Goal: Obtain resource: Obtain resource

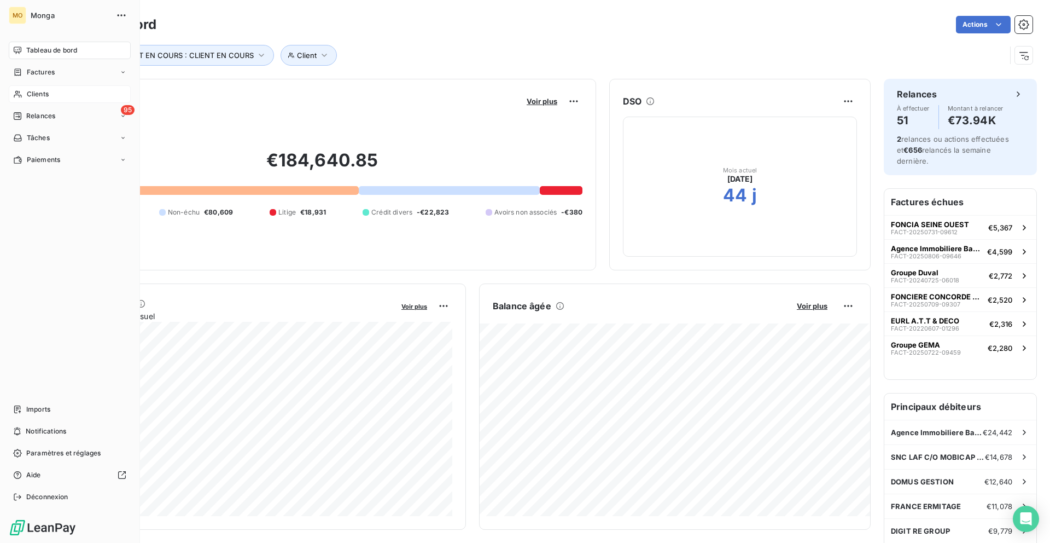
click at [24, 98] on div "Clients" at bounding box center [70, 94] width 122 height 18
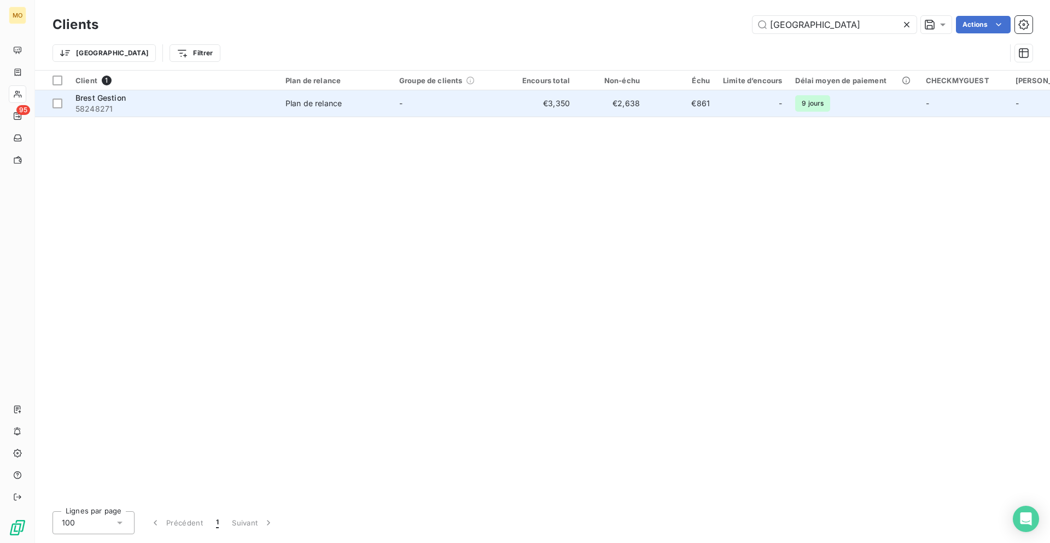
type input "[GEOGRAPHIC_DATA]"
click at [333, 101] on div "Plan de relance" at bounding box center [314, 103] width 56 height 11
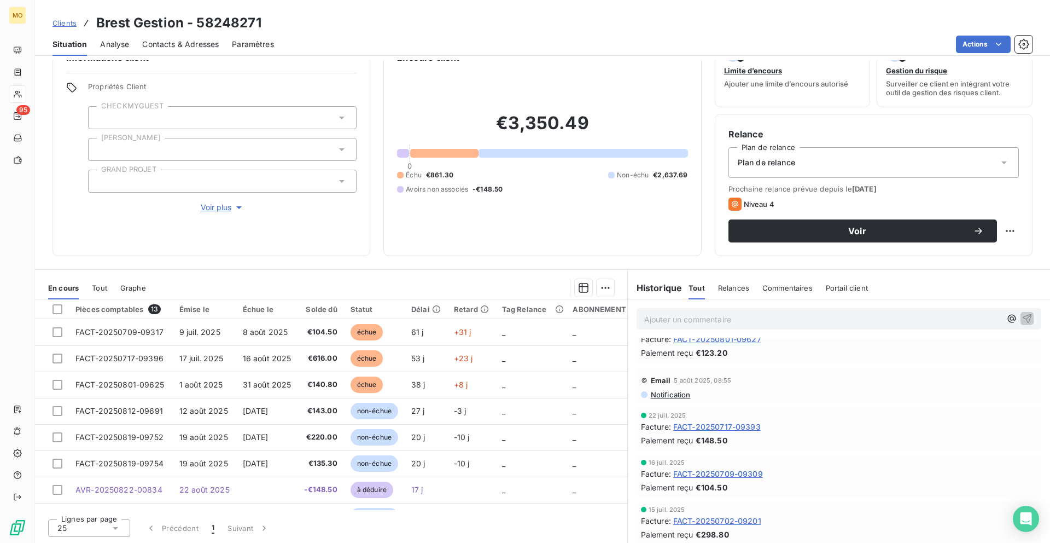
scroll to position [351, 0]
click at [723, 516] on span "FACT-20250702-09201" at bounding box center [717, 516] width 88 height 11
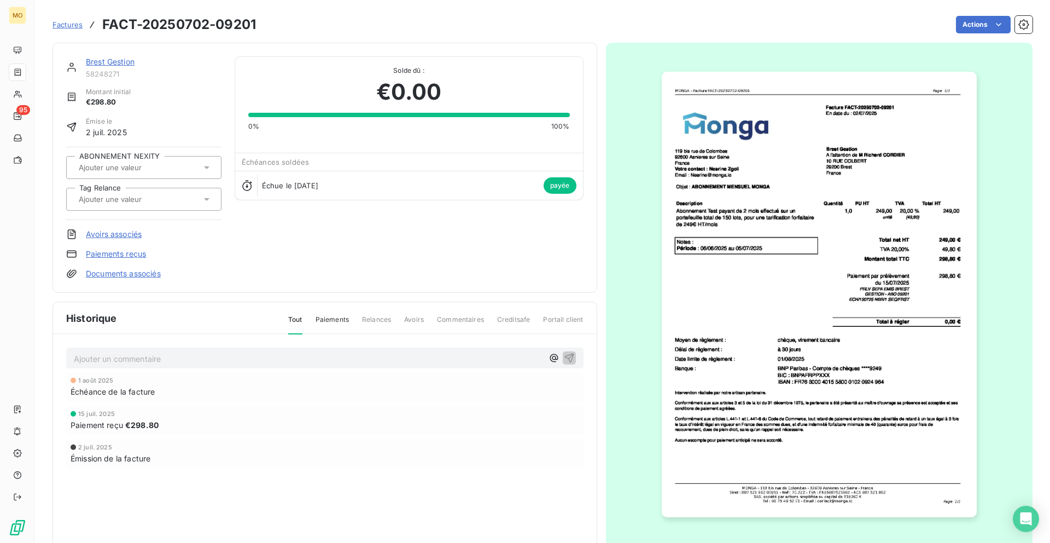
click at [814, 310] on img "button" at bounding box center [819, 294] width 315 height 445
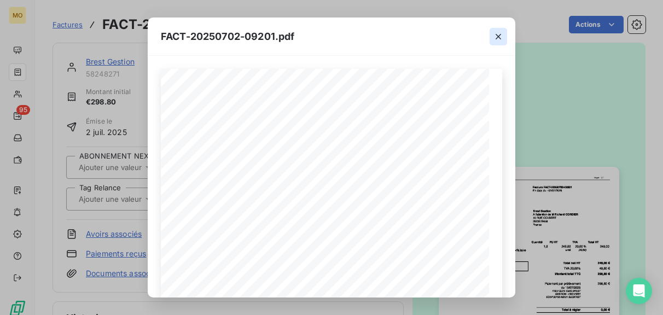
click at [500, 34] on icon "button" at bounding box center [498, 36] width 5 height 5
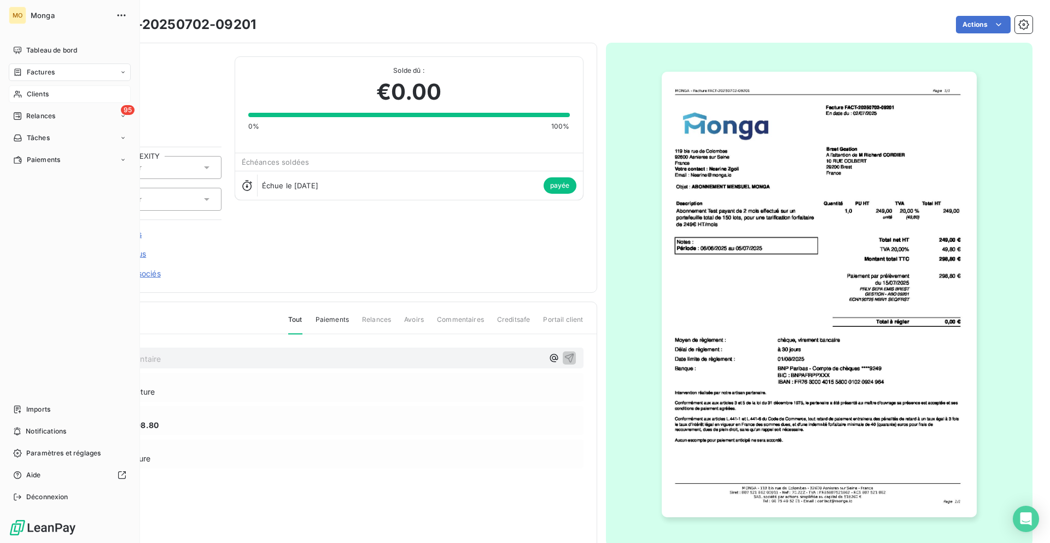
click at [29, 101] on div "Clients" at bounding box center [70, 94] width 122 height 18
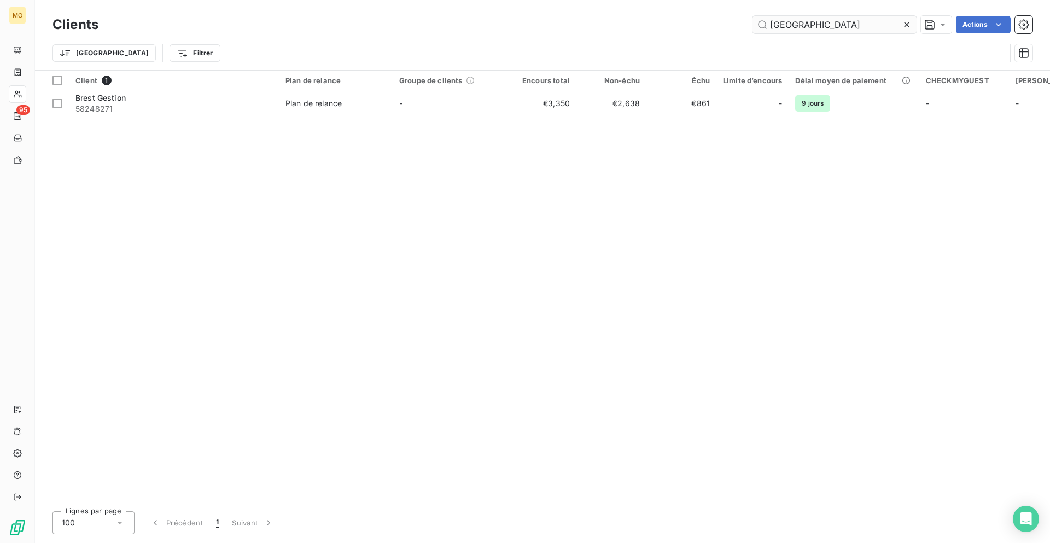
click at [793, 27] on input "[GEOGRAPHIC_DATA]" at bounding box center [835, 25] width 164 height 18
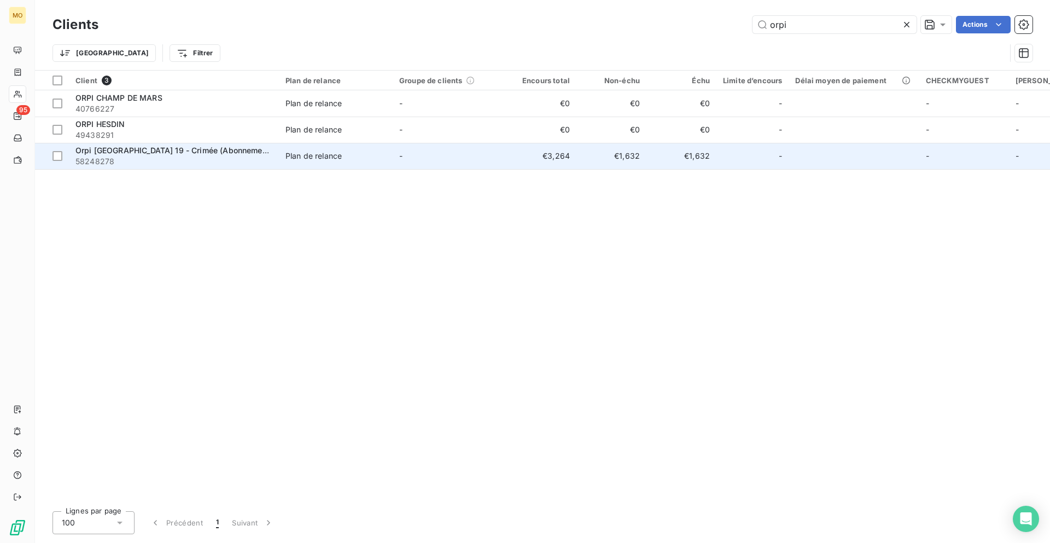
type input "orpi"
click at [322, 161] on td "Plan de relance" at bounding box center [336, 156] width 114 height 26
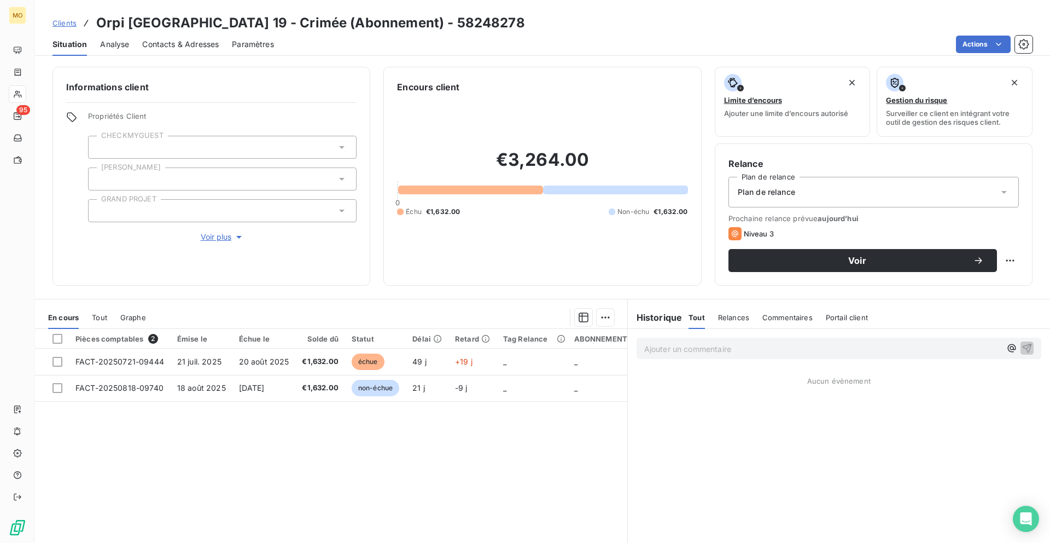
click at [194, 43] on span "Contacts & Adresses" at bounding box center [180, 44] width 77 height 11
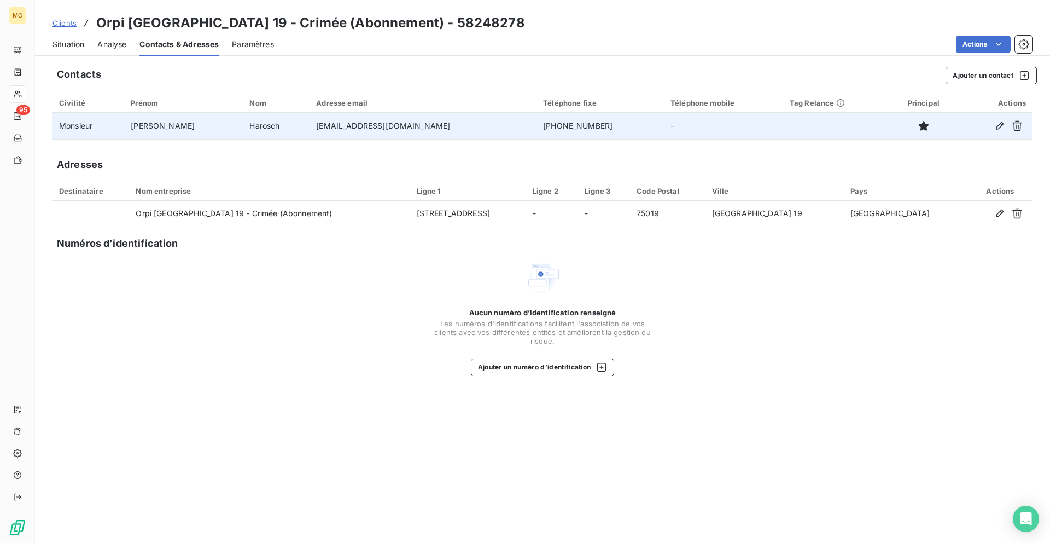
click at [332, 129] on td "[EMAIL_ADDRESS][DOMAIN_NAME]" at bounding box center [423, 126] width 227 height 26
copy td "[EMAIL_ADDRESS][DOMAIN_NAME]"
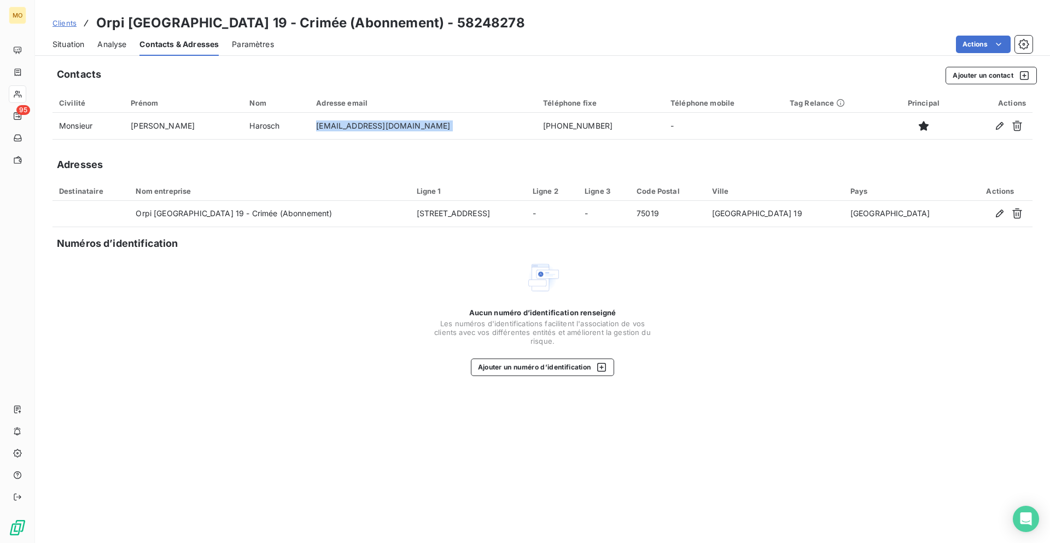
click at [74, 49] on div "Situation" at bounding box center [69, 44] width 32 height 23
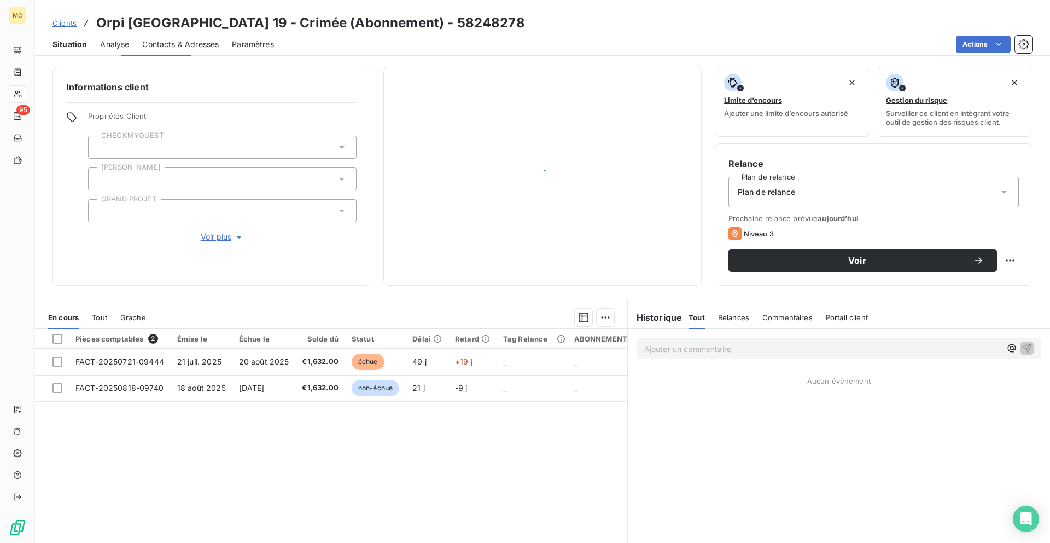
click at [74, 49] on div "Situation" at bounding box center [70, 44] width 34 height 23
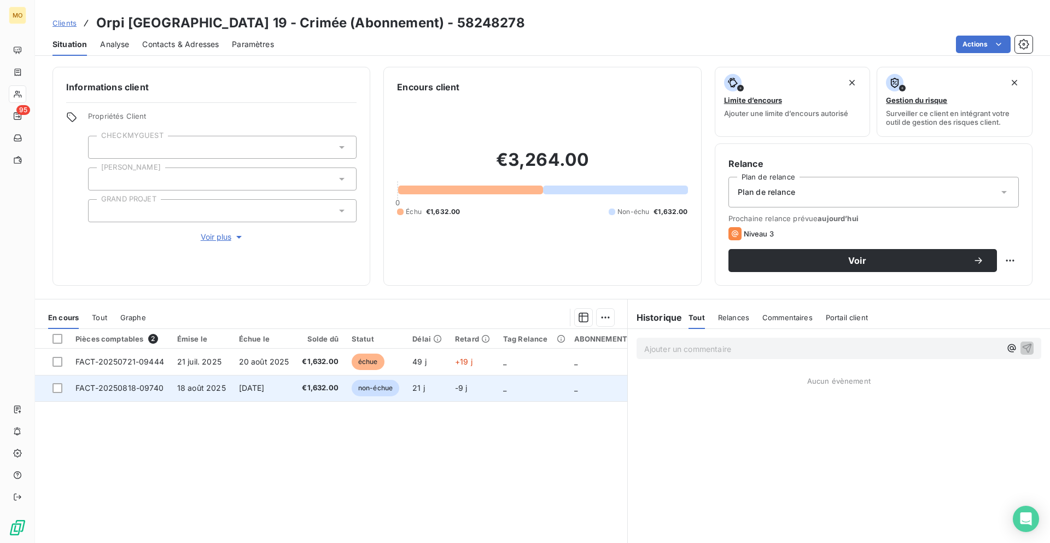
click at [297, 388] on td "€1,632.00" at bounding box center [319, 388] width 49 height 26
click at [417, 389] on span "21 j" at bounding box center [419, 387] width 13 height 9
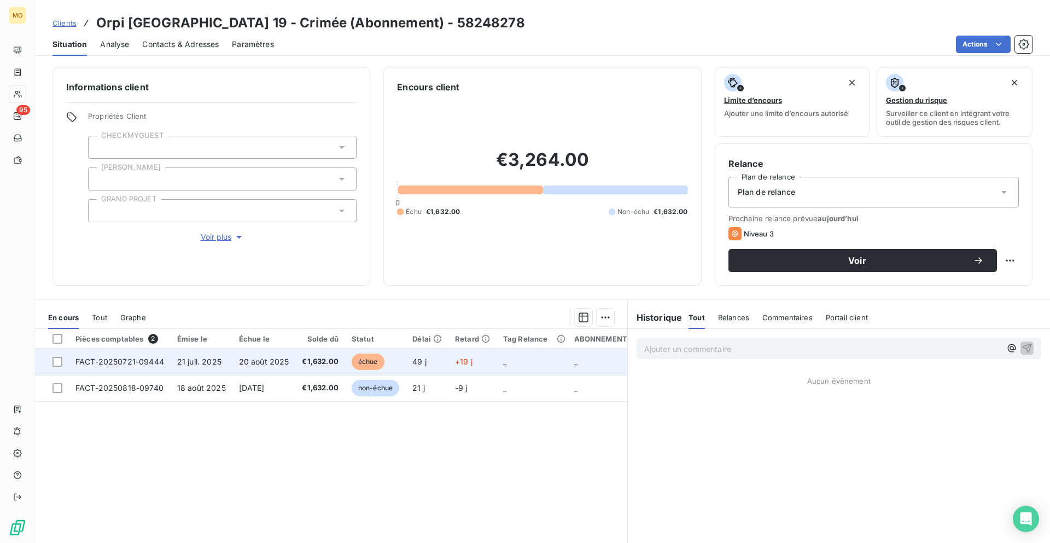
click at [345, 362] on td "échue" at bounding box center [375, 362] width 61 height 26
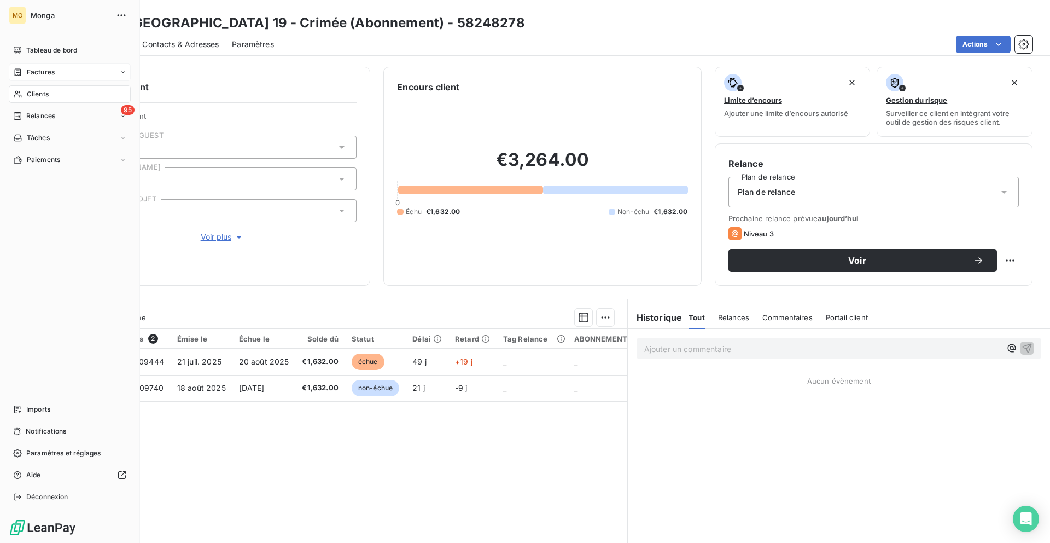
click at [20, 74] on icon at bounding box center [17, 72] width 9 height 9
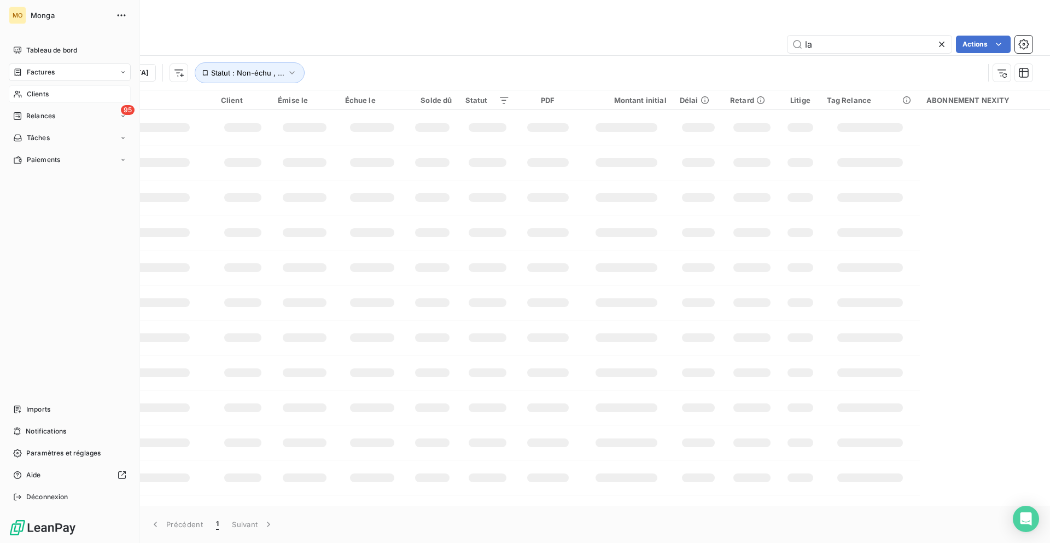
click at [59, 94] on div "Clients" at bounding box center [70, 94] width 122 height 18
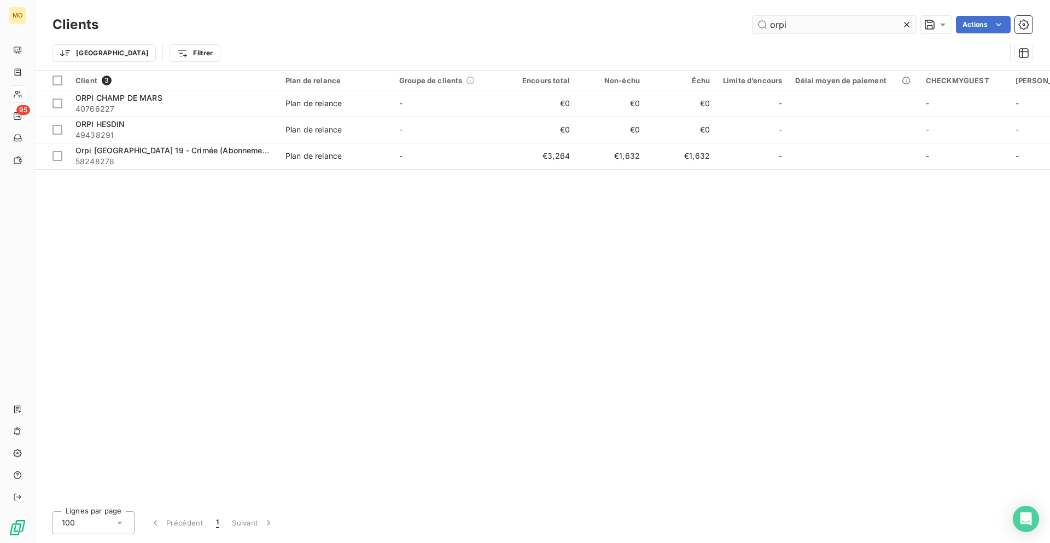
click at [809, 24] on input "orpi" at bounding box center [835, 25] width 164 height 18
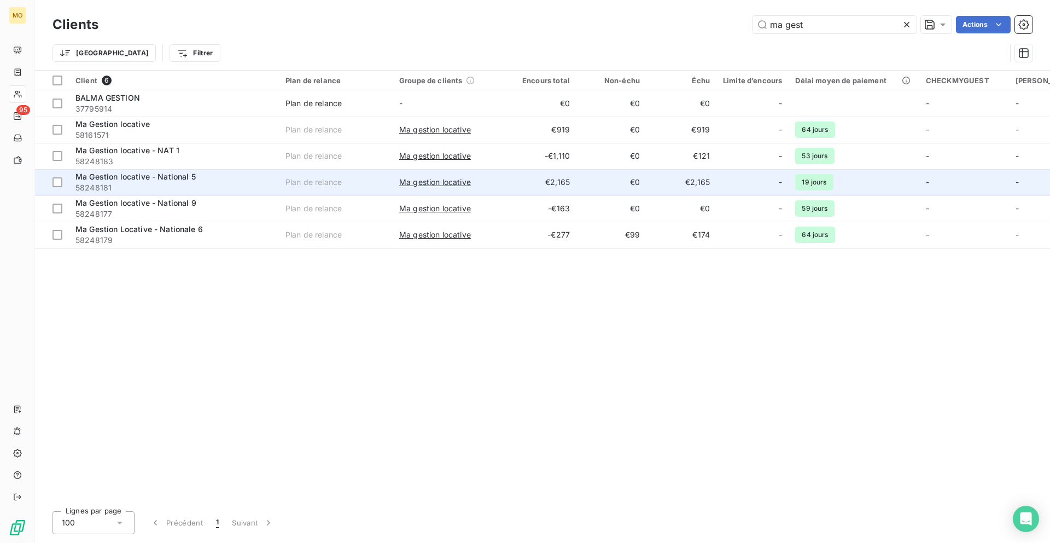
type input "ma gest"
click at [216, 181] on div "Ma Gestion locative - National 5" at bounding box center [173, 176] width 197 height 11
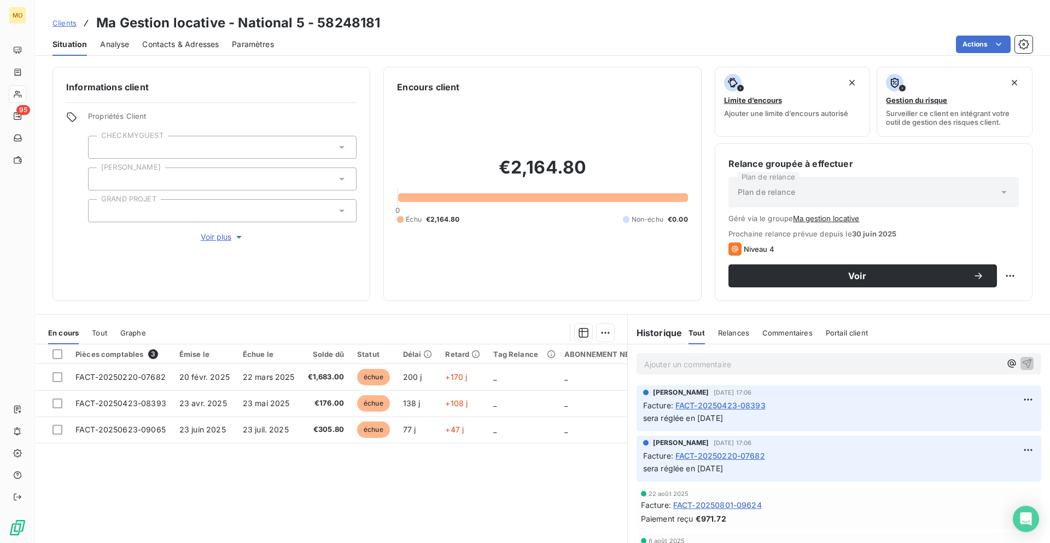
click at [185, 50] on div "Contacts & Adresses" at bounding box center [180, 44] width 77 height 23
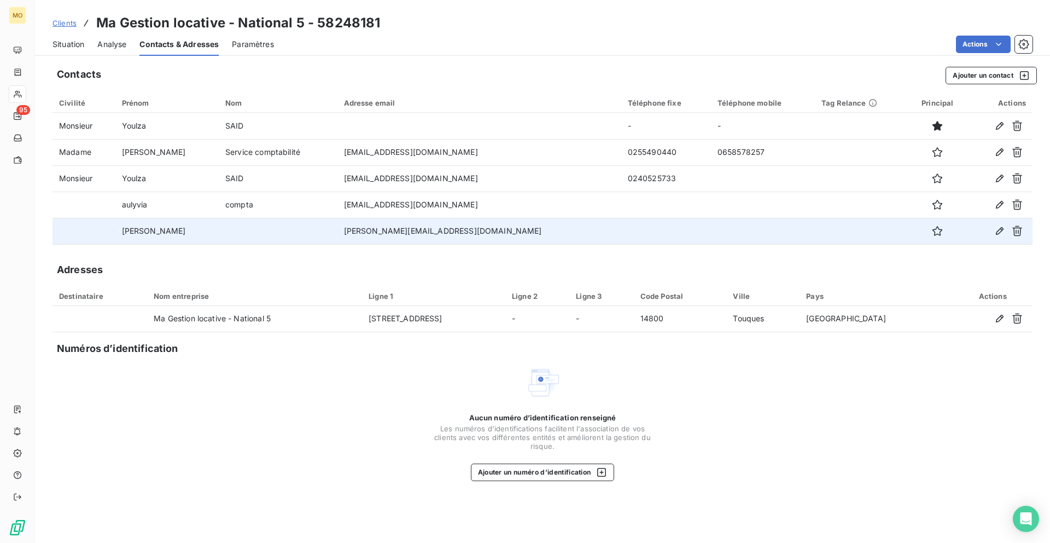
click at [426, 230] on td "[PERSON_NAME][EMAIL_ADDRESS][DOMAIN_NAME]" at bounding box center [480, 231] width 284 height 26
copy td "[PERSON_NAME][EMAIL_ADDRESS][DOMAIN_NAME]"
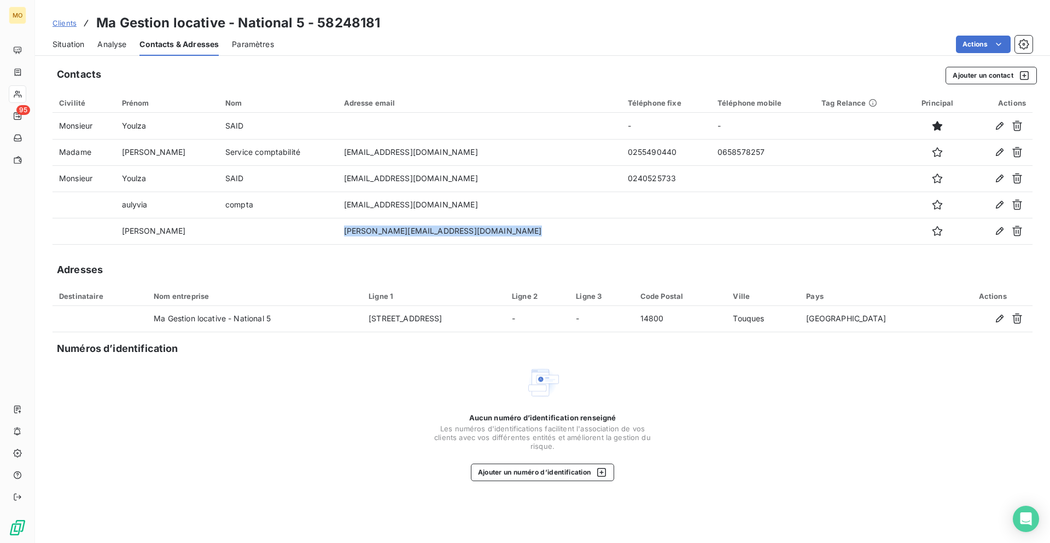
click at [79, 44] on span "Situation" at bounding box center [69, 44] width 32 height 11
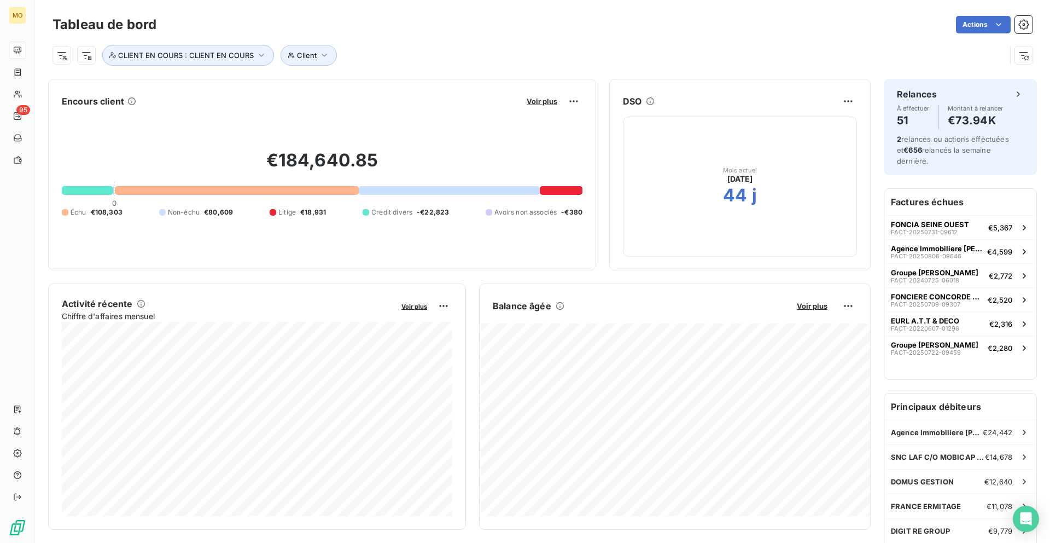
click at [538, 95] on div "Voir plus" at bounding box center [553, 101] width 59 height 18
click at [549, 99] on span "Voir plus" at bounding box center [542, 101] width 31 height 9
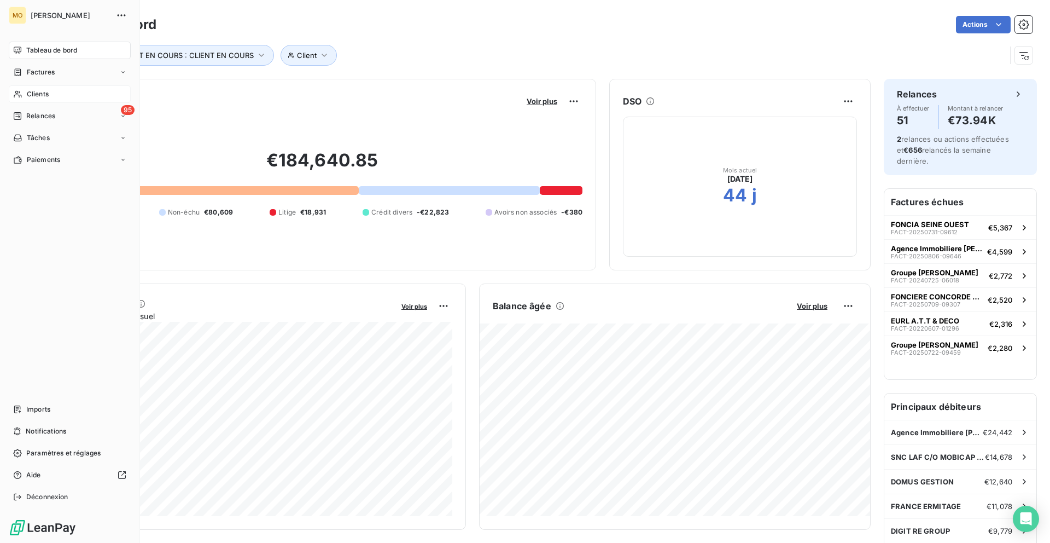
click at [22, 91] on div "Clients" at bounding box center [70, 94] width 122 height 18
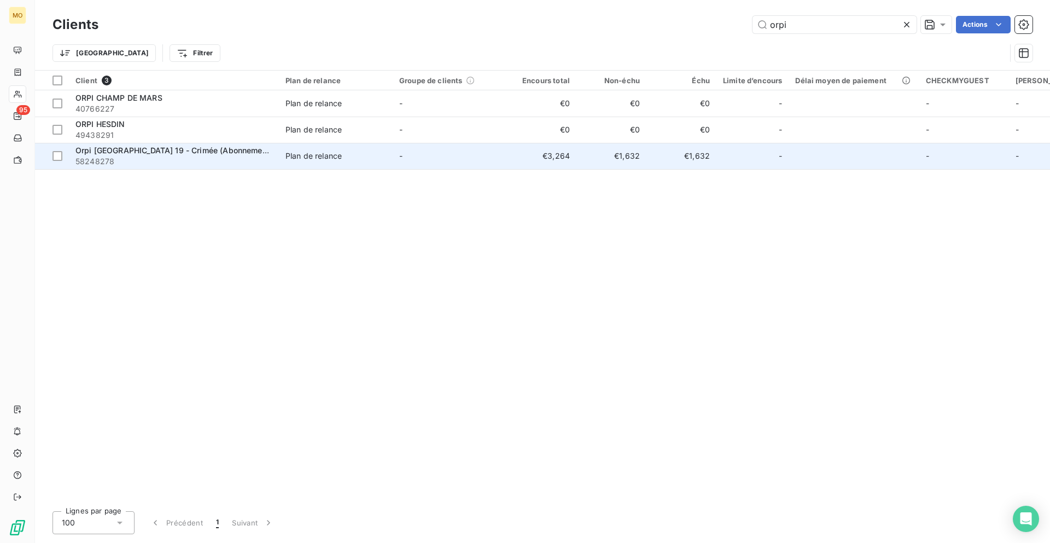
type input "orpi"
click at [260, 154] on div "Orpi [GEOGRAPHIC_DATA] 19 - Crimée (Abonnement)" at bounding box center [173, 150] width 197 height 11
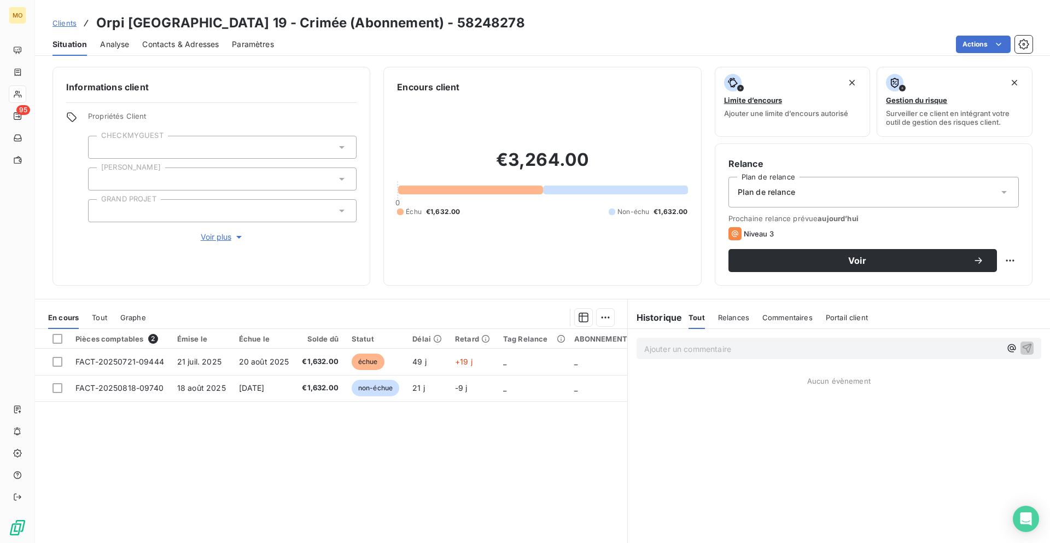
click at [158, 42] on span "Contacts & Adresses" at bounding box center [180, 44] width 77 height 11
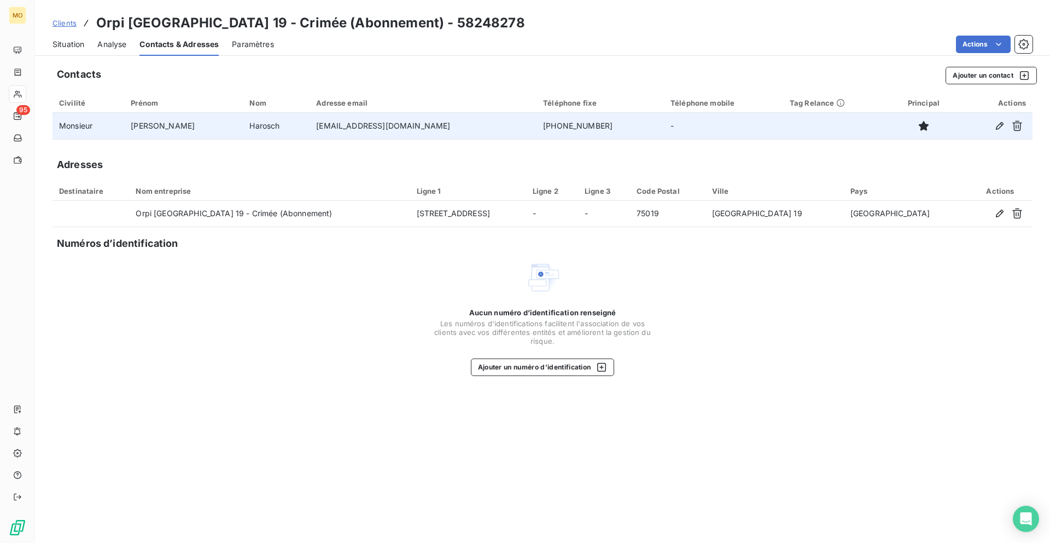
click at [337, 129] on td "[EMAIL_ADDRESS][DOMAIN_NAME]" at bounding box center [423, 126] width 227 height 26
copy td "[EMAIL_ADDRESS][DOMAIN_NAME]"
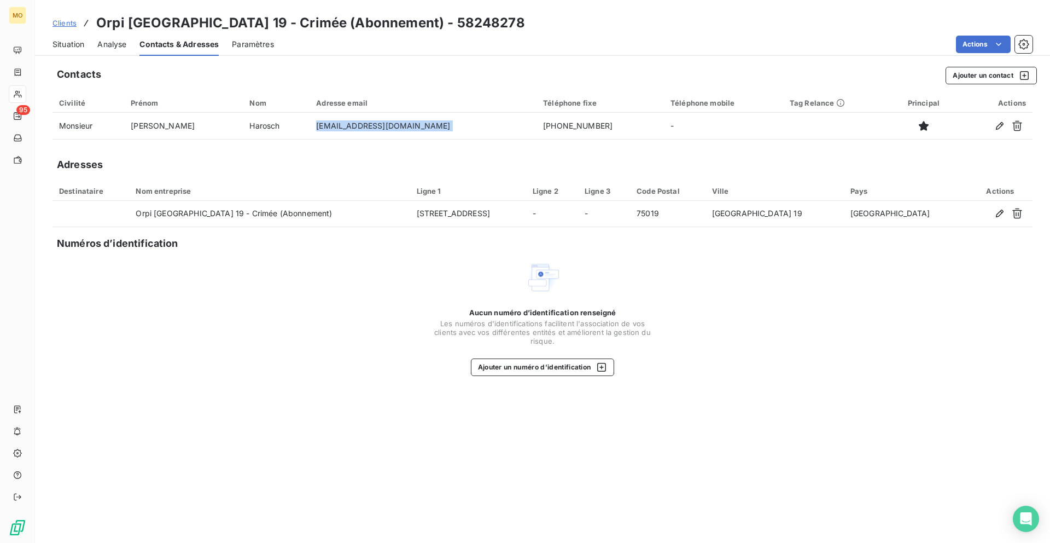
click at [69, 41] on span "Situation" at bounding box center [69, 44] width 32 height 11
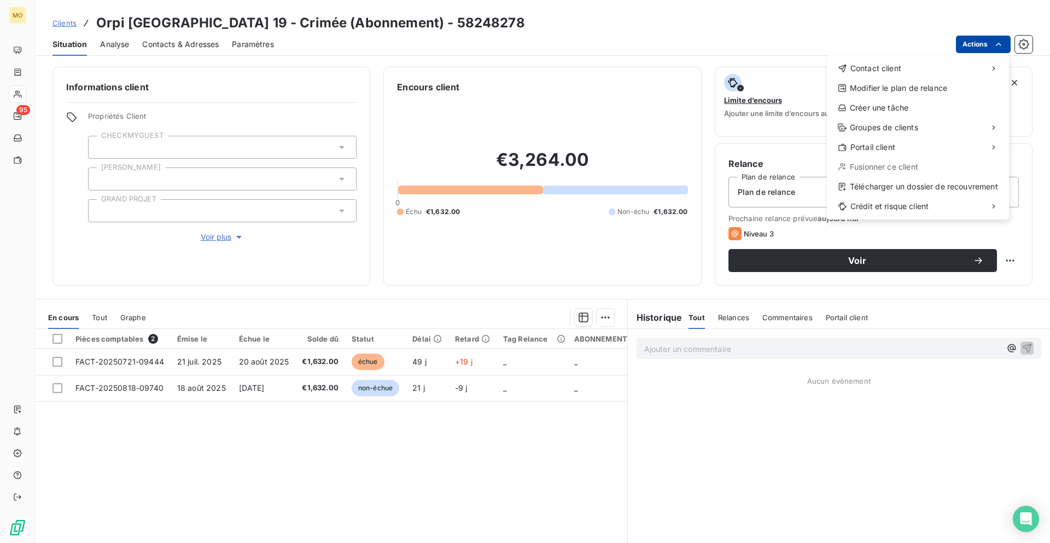
click at [960, 52] on html "MO 95 Clients Orpi Paris 19 - Crimée (Abonnement) - 58248278 Situation Analyse …" at bounding box center [525, 271] width 1050 height 543
click at [880, 187] on div "Télécharger un dossier de recouvrement" at bounding box center [918, 187] width 173 height 18
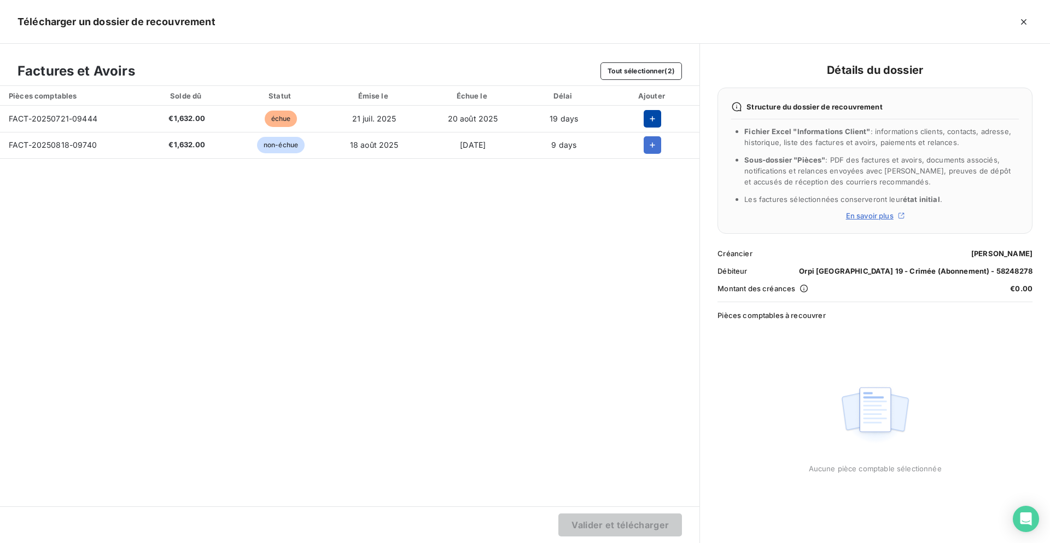
click at [659, 119] on button "button" at bounding box center [653, 119] width 18 height 18
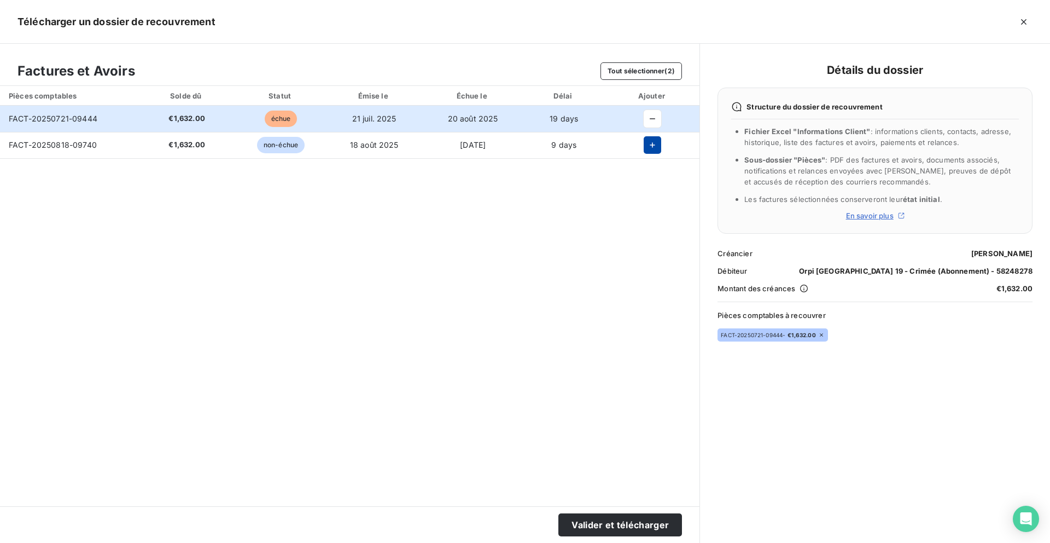
click at [659, 142] on button "button" at bounding box center [653, 145] width 18 height 18
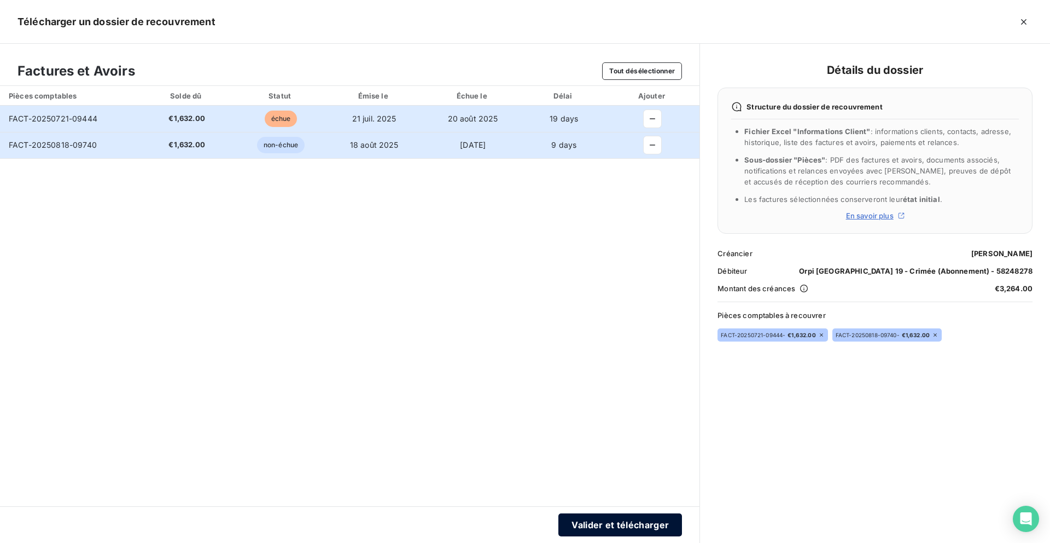
click at [609, 519] on button "Valider et télécharger" at bounding box center [621, 524] width 124 height 23
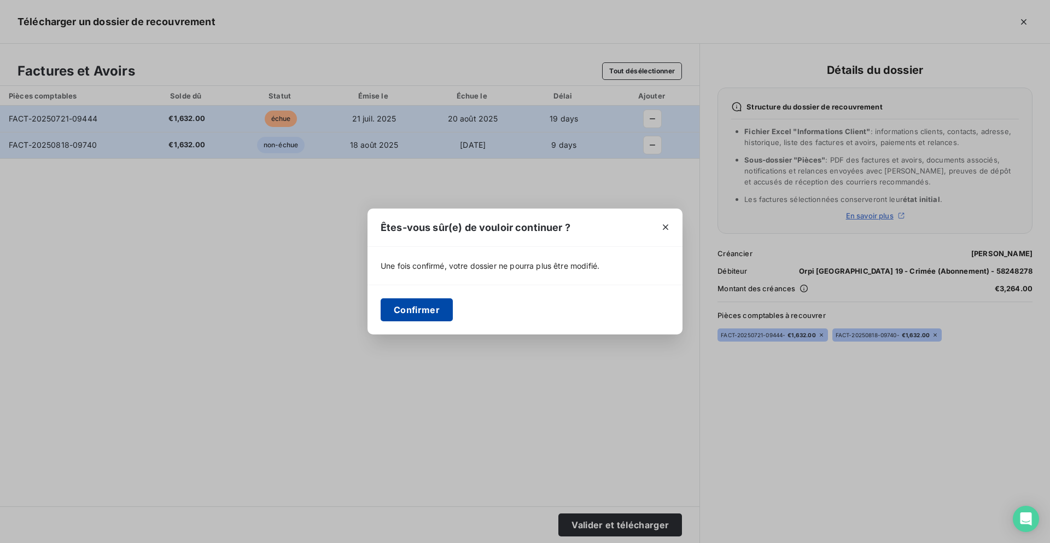
click at [423, 310] on button "Confirmer" at bounding box center [417, 309] width 72 height 23
